Goal: Information Seeking & Learning: Check status

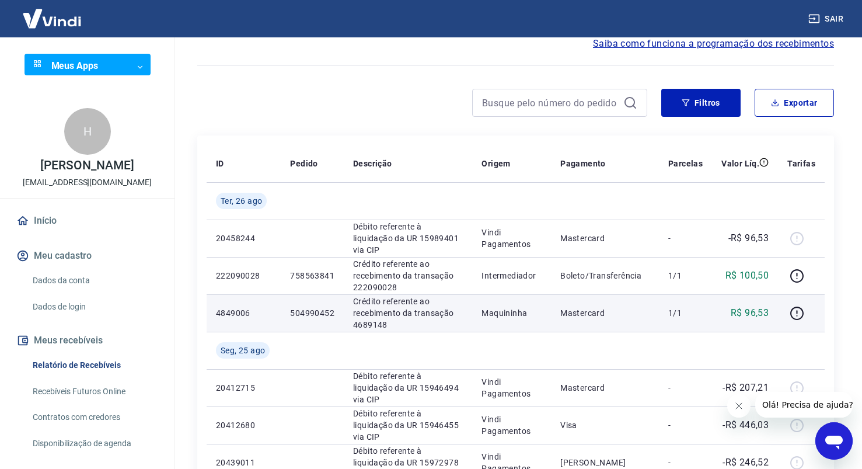
scroll to position [66, 0]
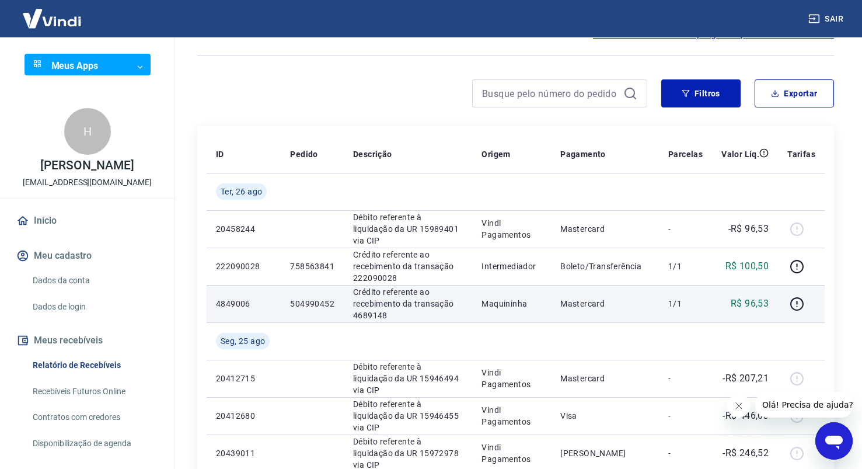
click at [375, 305] on p "Crédito referente ao recebimento da transação 4689148" at bounding box center [408, 303] width 110 height 35
click at [750, 303] on p "R$ 96,53" at bounding box center [750, 303] width 38 height 14
click at [604, 296] on td "Mastercard" at bounding box center [605, 303] width 108 height 37
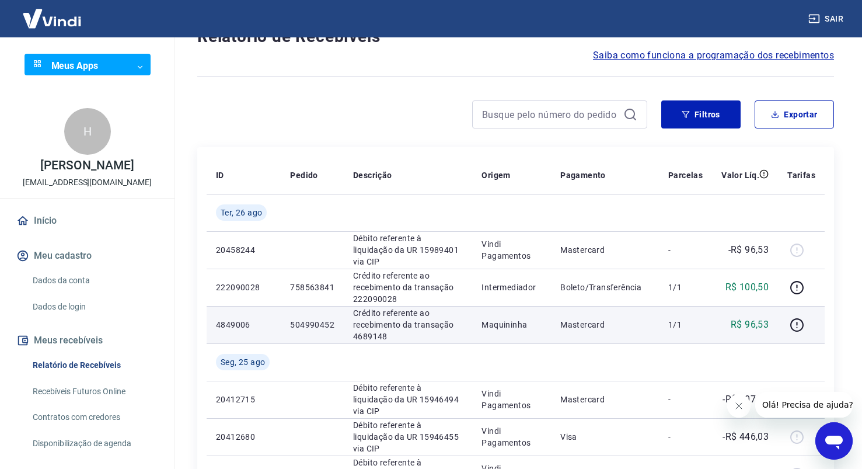
scroll to position [0, 0]
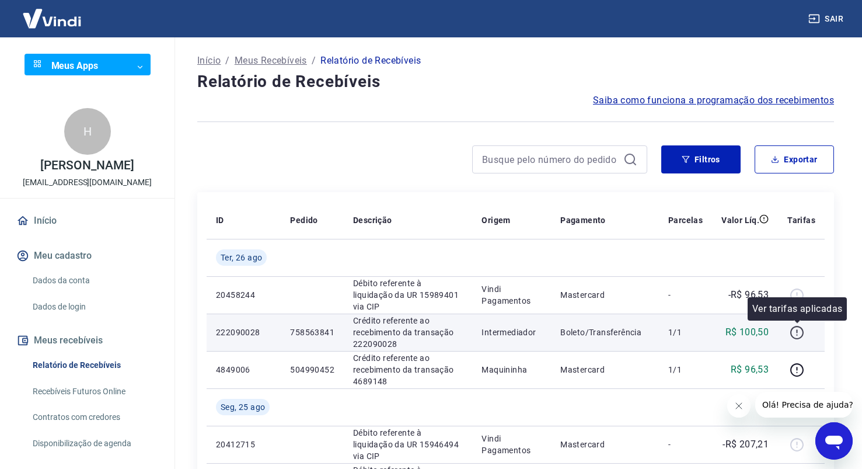
click at [799, 335] on icon "button" at bounding box center [796, 332] width 15 height 15
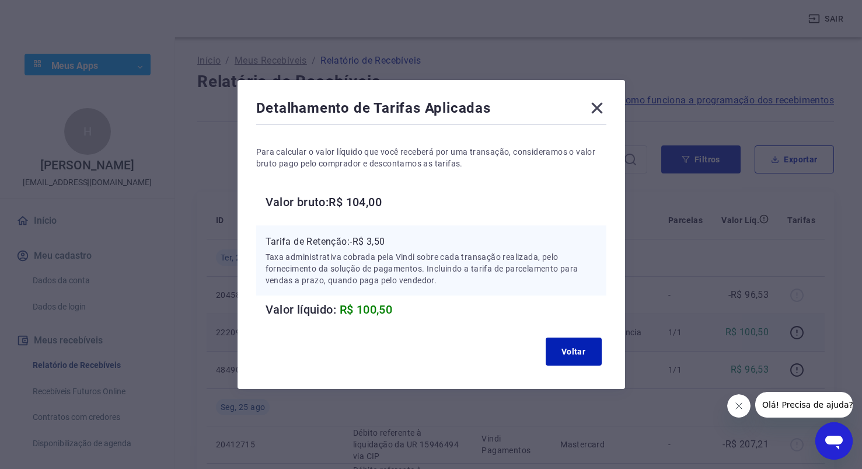
click at [602, 105] on icon at bounding box center [596, 108] width 11 height 11
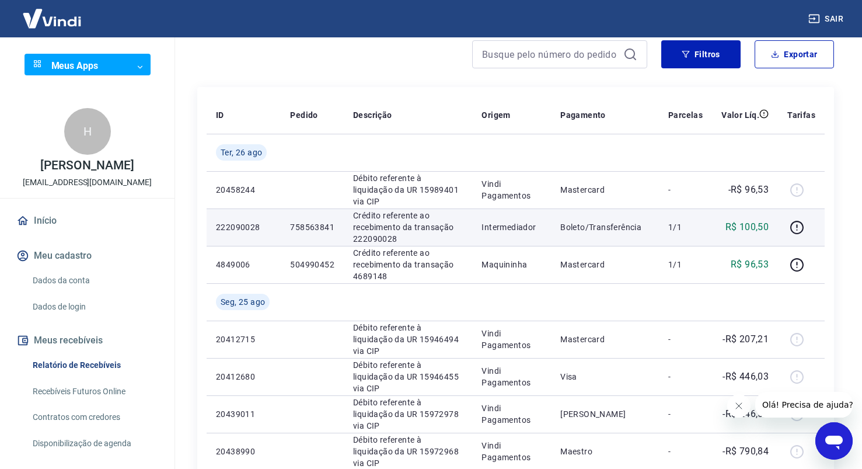
scroll to position [107, 0]
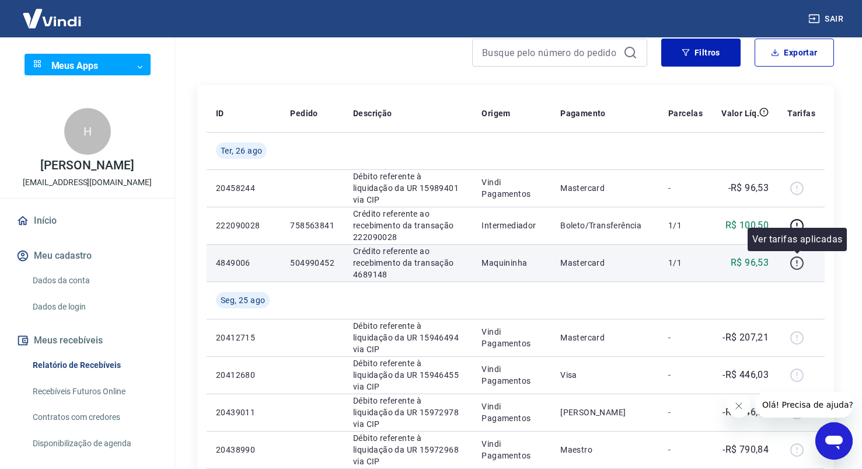
click at [800, 264] on icon "button" at bounding box center [796, 263] width 15 height 15
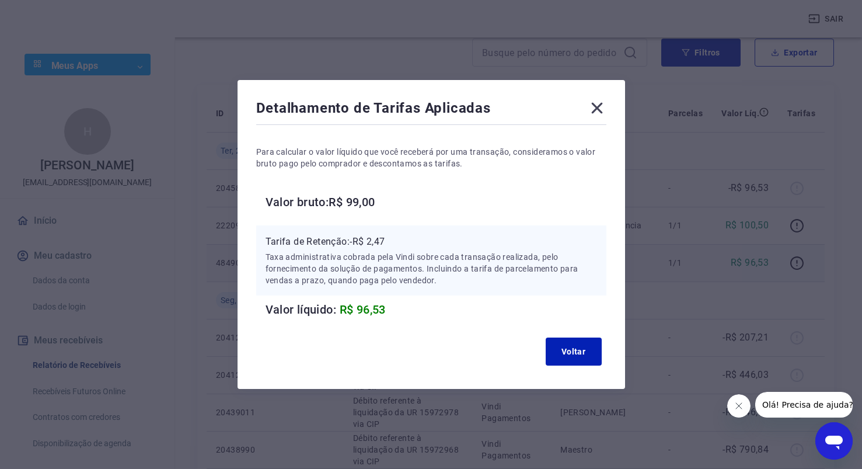
click at [604, 107] on icon at bounding box center [597, 108] width 19 height 19
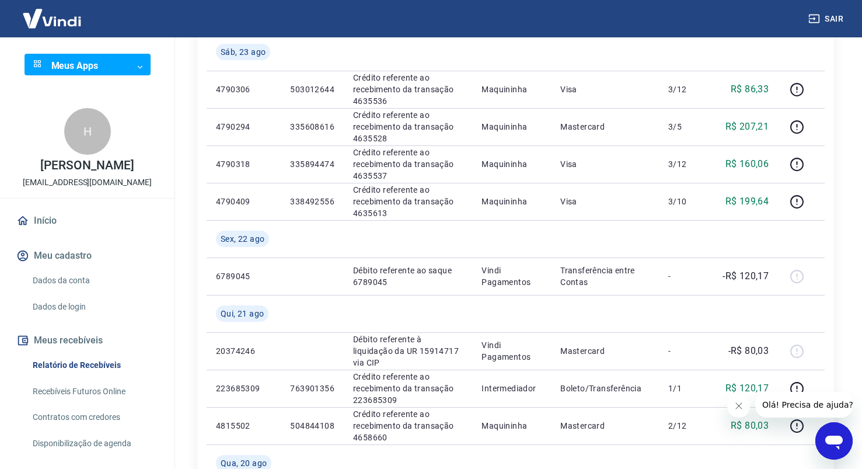
scroll to position [657, 0]
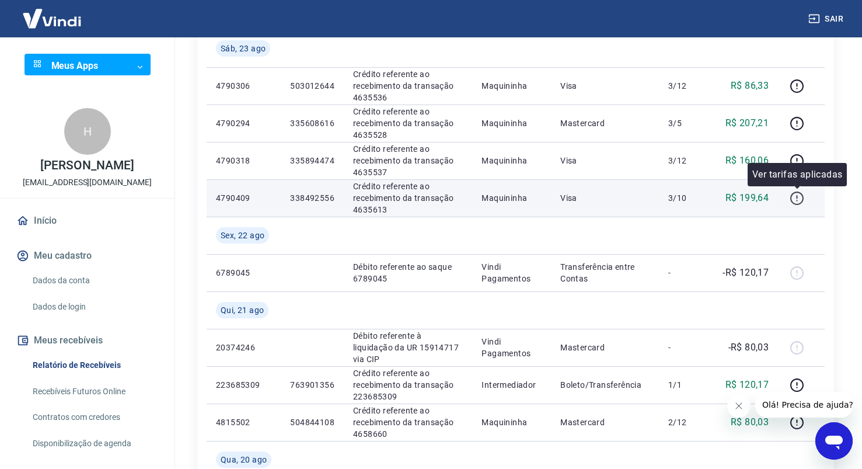
click at [797, 197] on icon "button" at bounding box center [796, 197] width 1 height 4
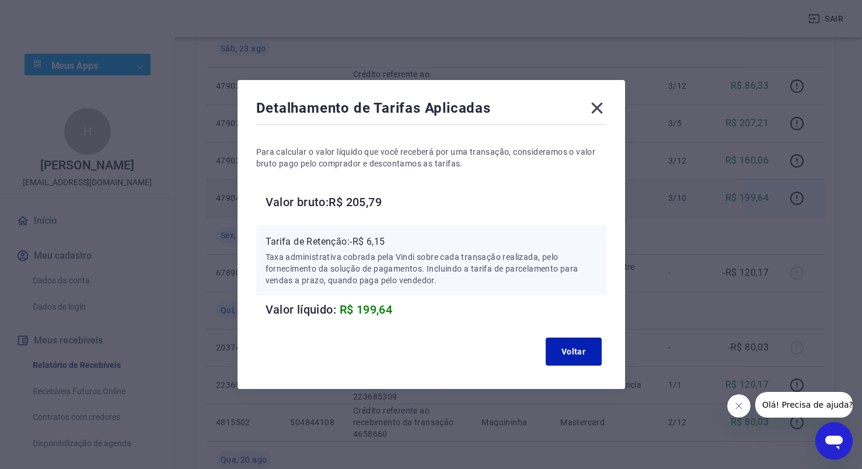
click at [603, 107] on icon at bounding box center [597, 108] width 19 height 19
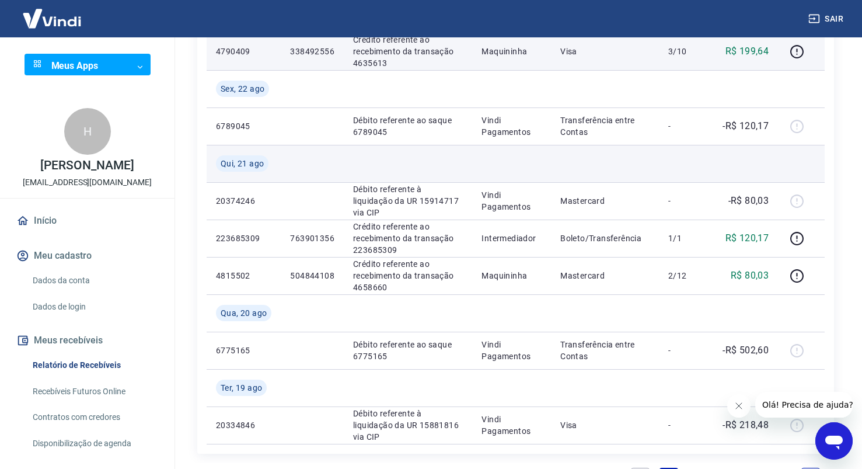
scroll to position [819, 0]
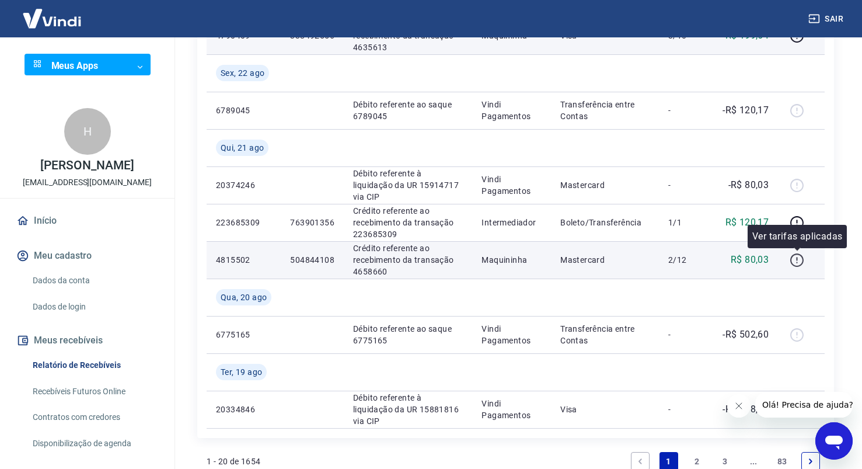
click at [798, 263] on icon "button" at bounding box center [796, 260] width 15 height 15
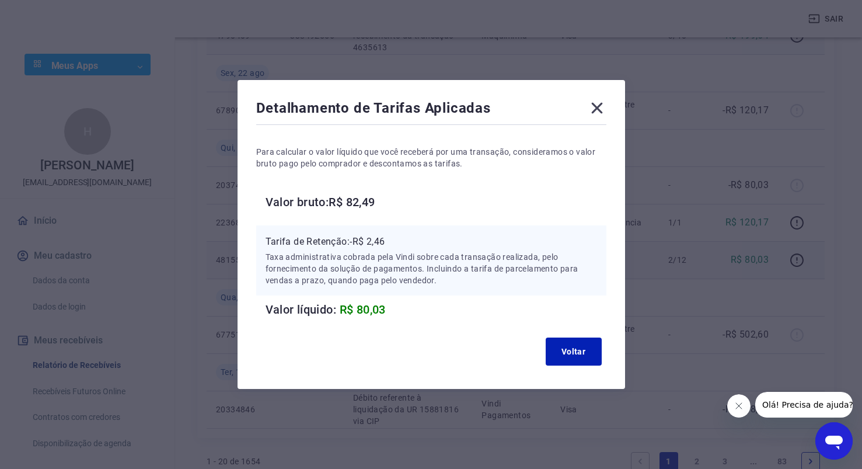
click at [606, 106] on icon at bounding box center [597, 108] width 19 height 19
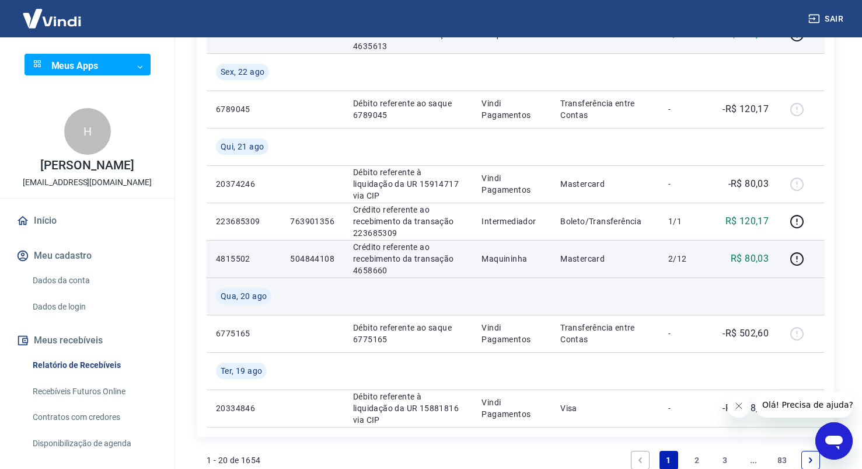
scroll to position [798, 0]
